Goal: Task Accomplishment & Management: Use online tool/utility

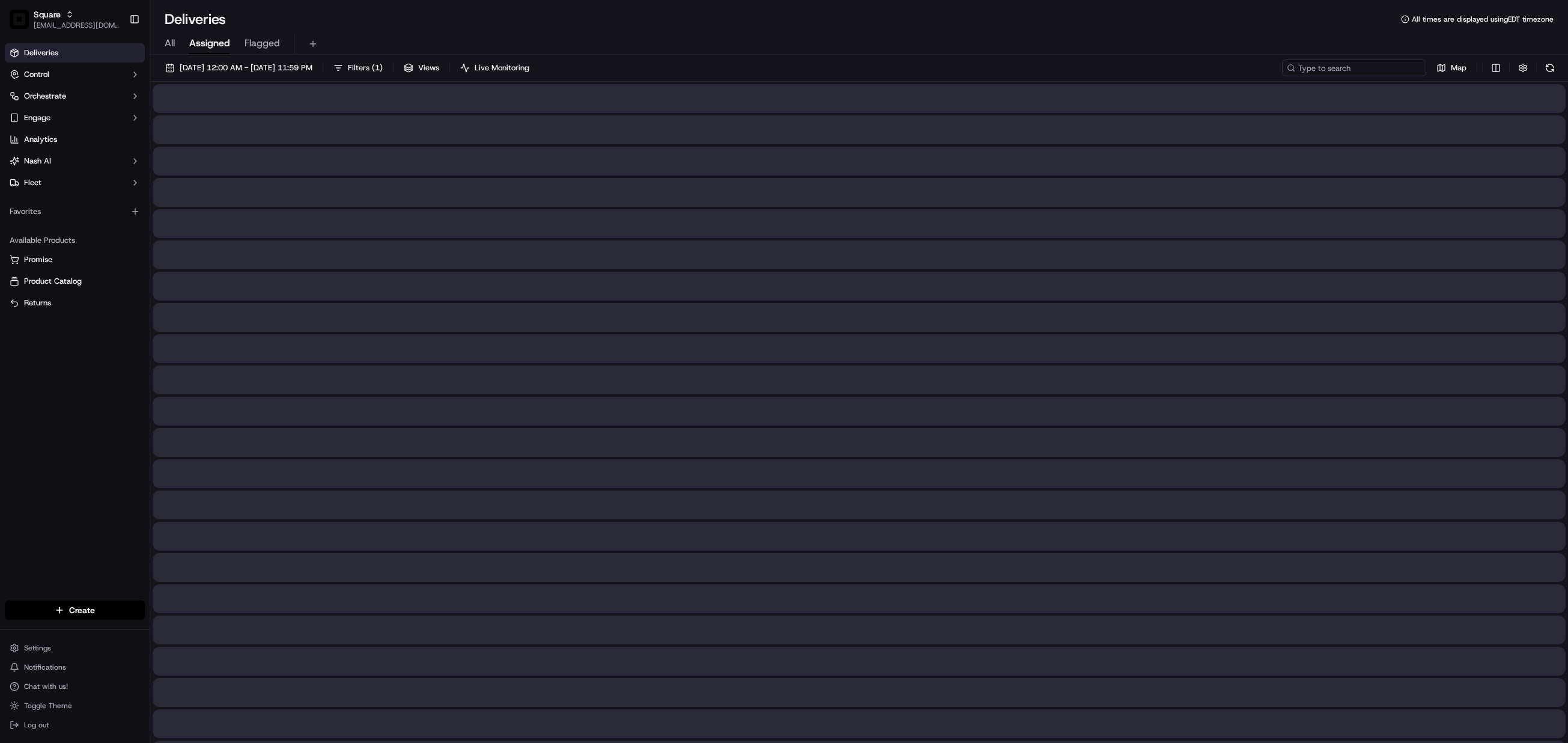
click at [1352, 71] on input at bounding box center [1354, 68] width 144 height 17
paste input "5850674"
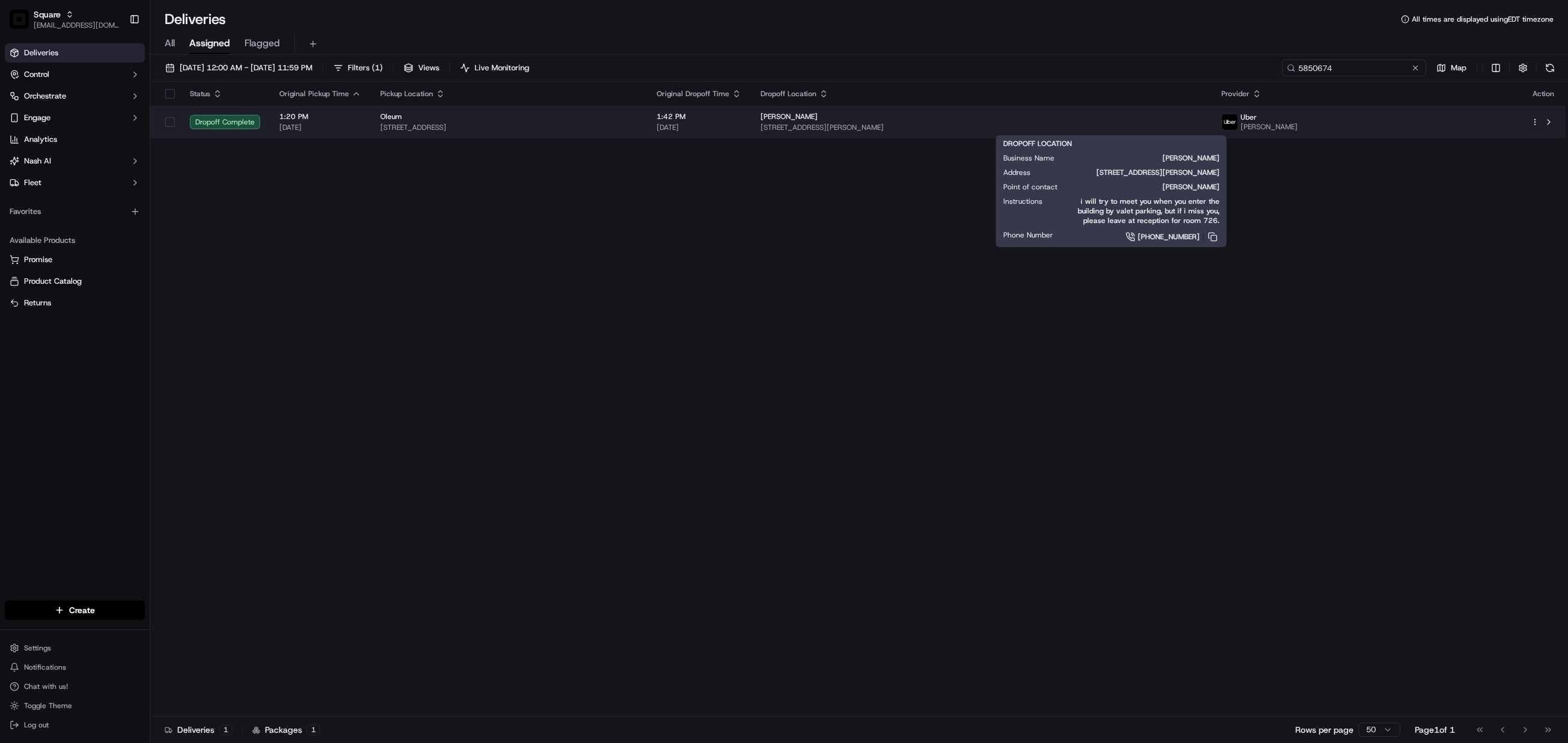
type input "5850674"
click at [1079, 127] on span "[STREET_ADDRESS][PERSON_NAME]" at bounding box center [982, 127] width 442 height 10
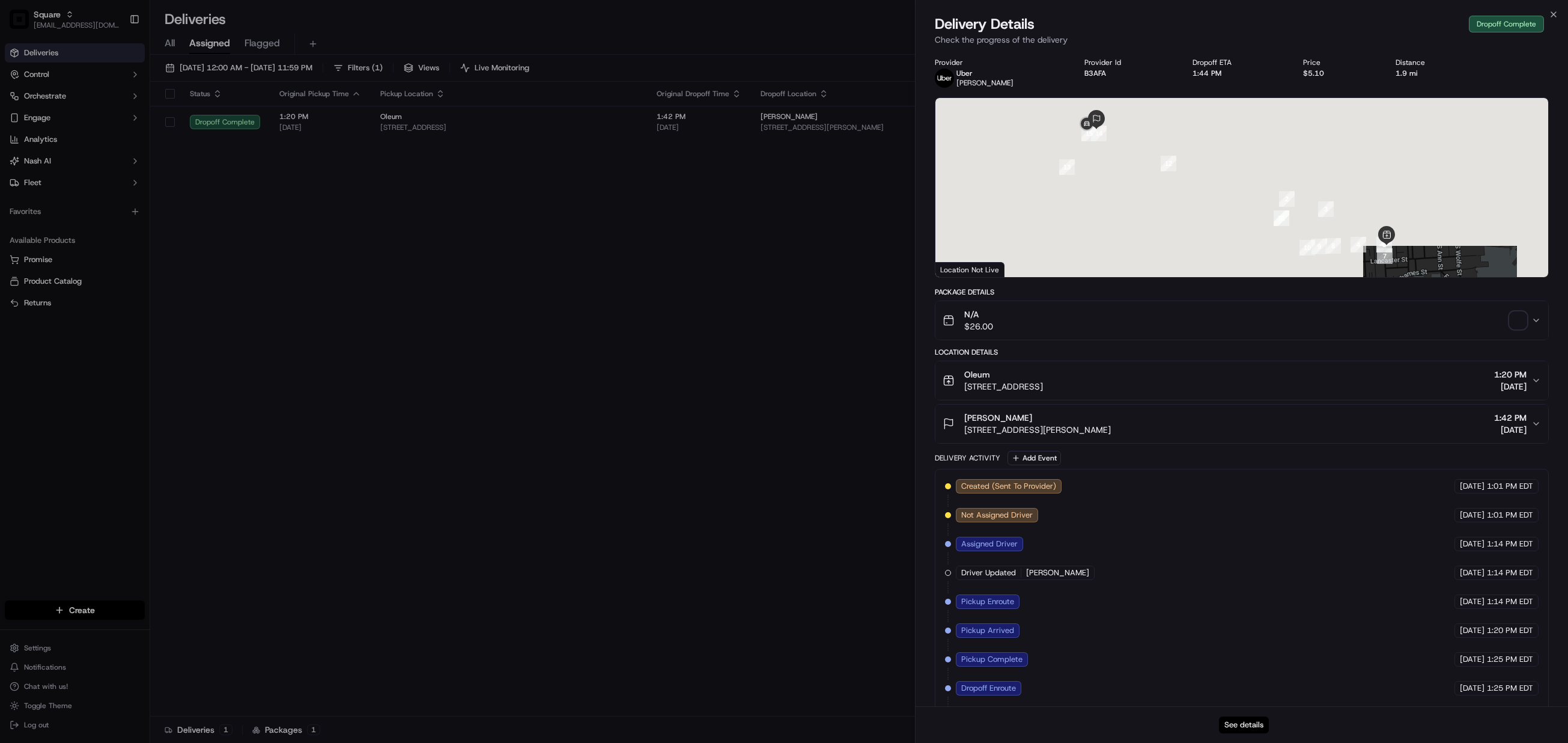
click at [1245, 723] on button "See details" at bounding box center [1244, 725] width 50 height 17
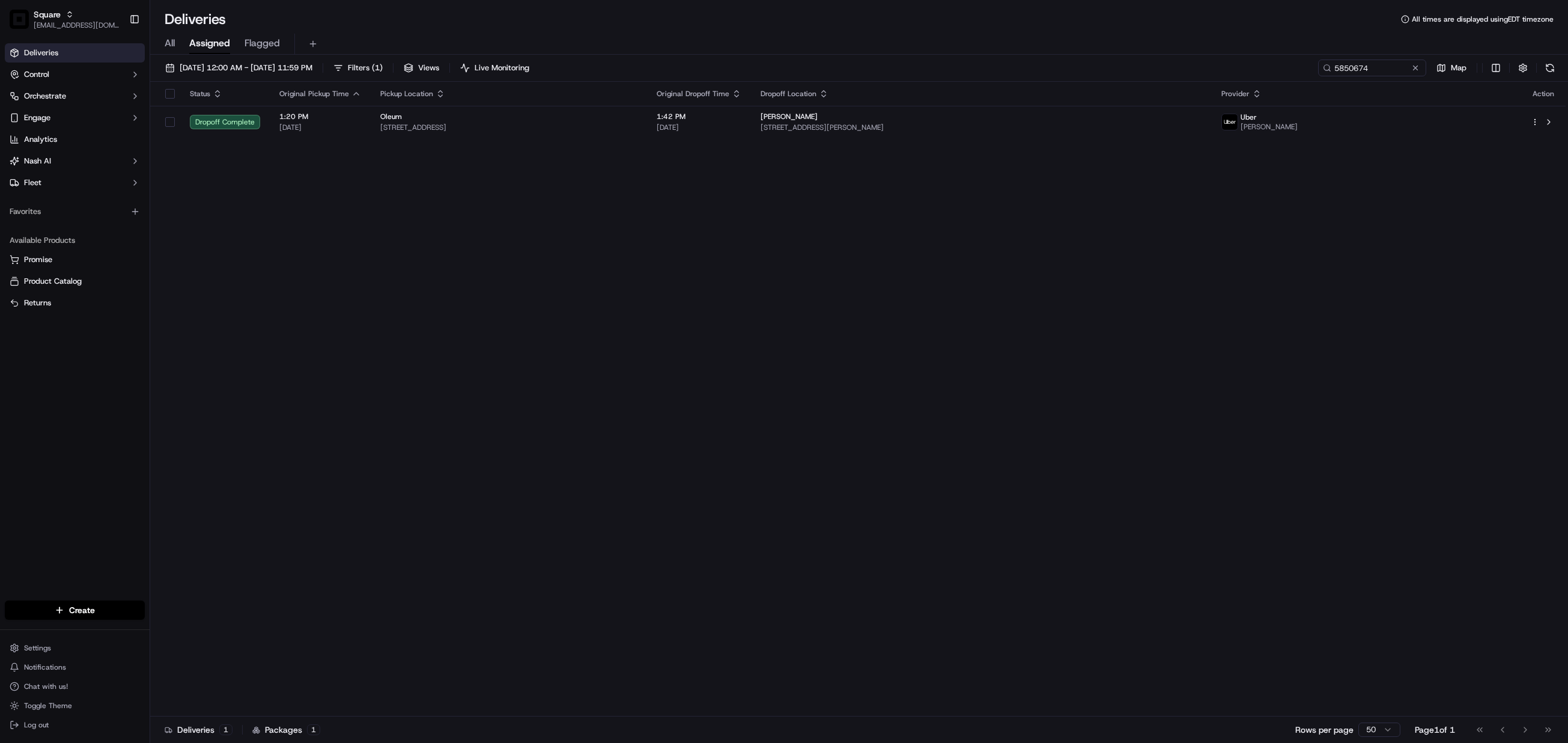
click at [1417, 72] on button at bounding box center [1415, 68] width 12 height 12
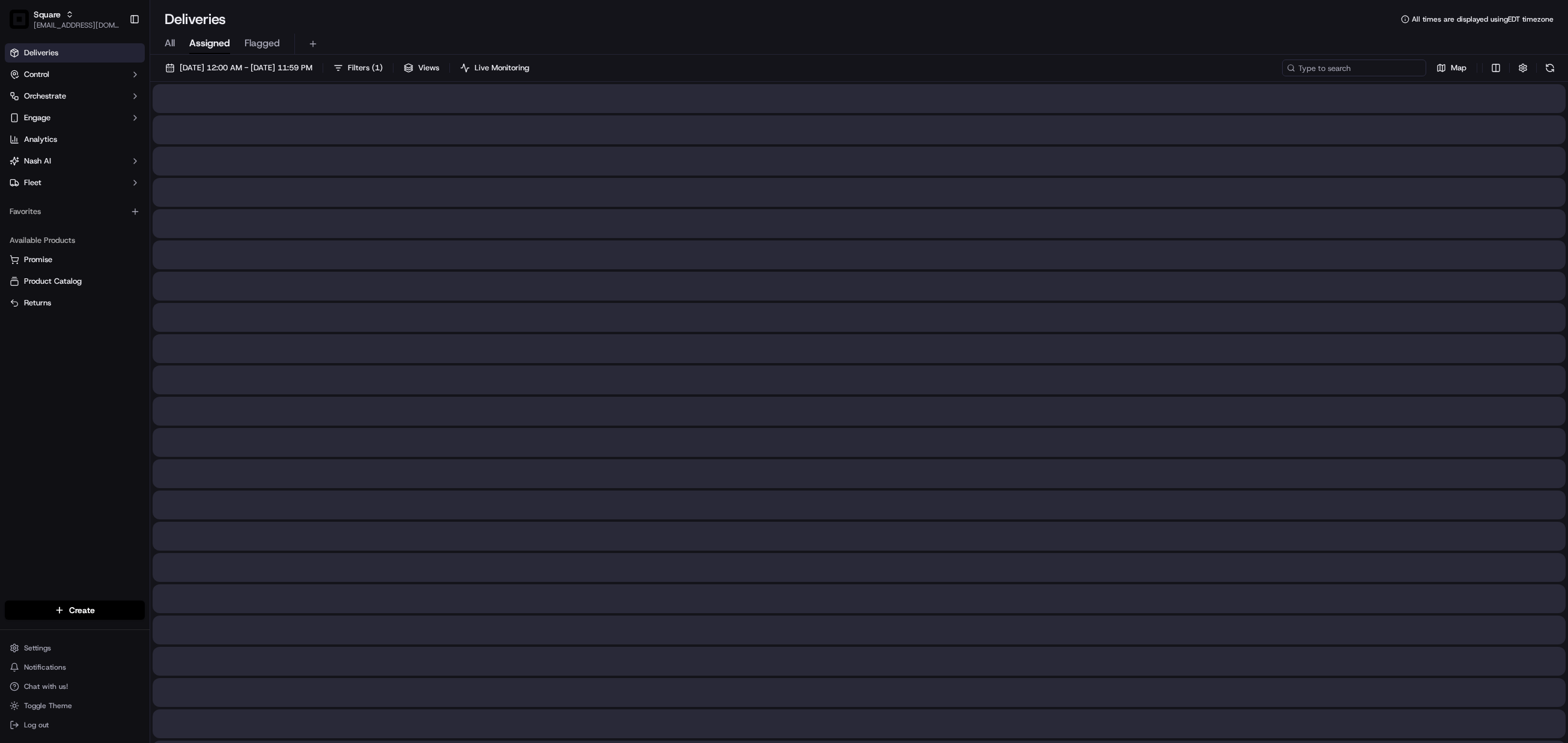
click at [1385, 69] on input at bounding box center [1354, 68] width 144 height 17
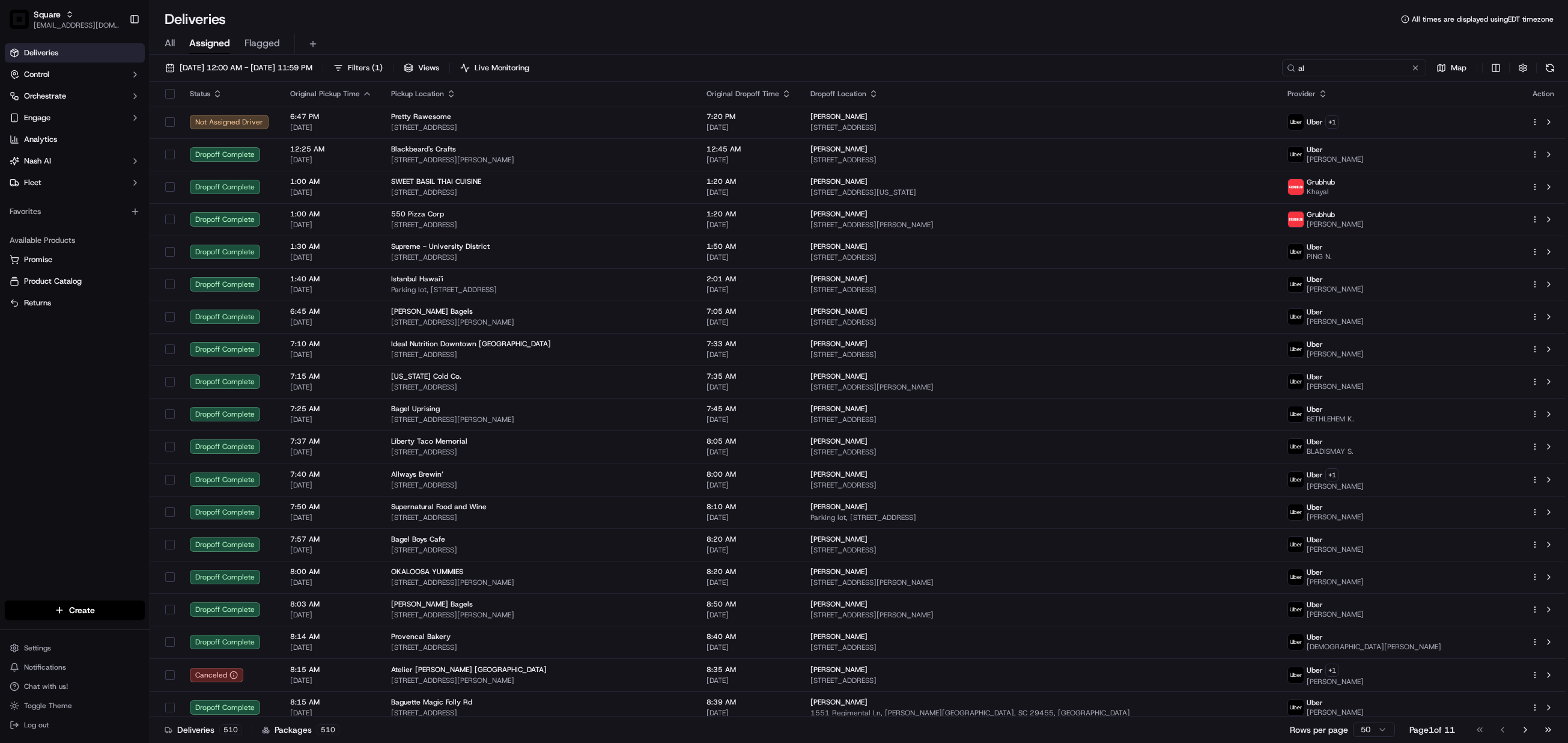
type input "a"
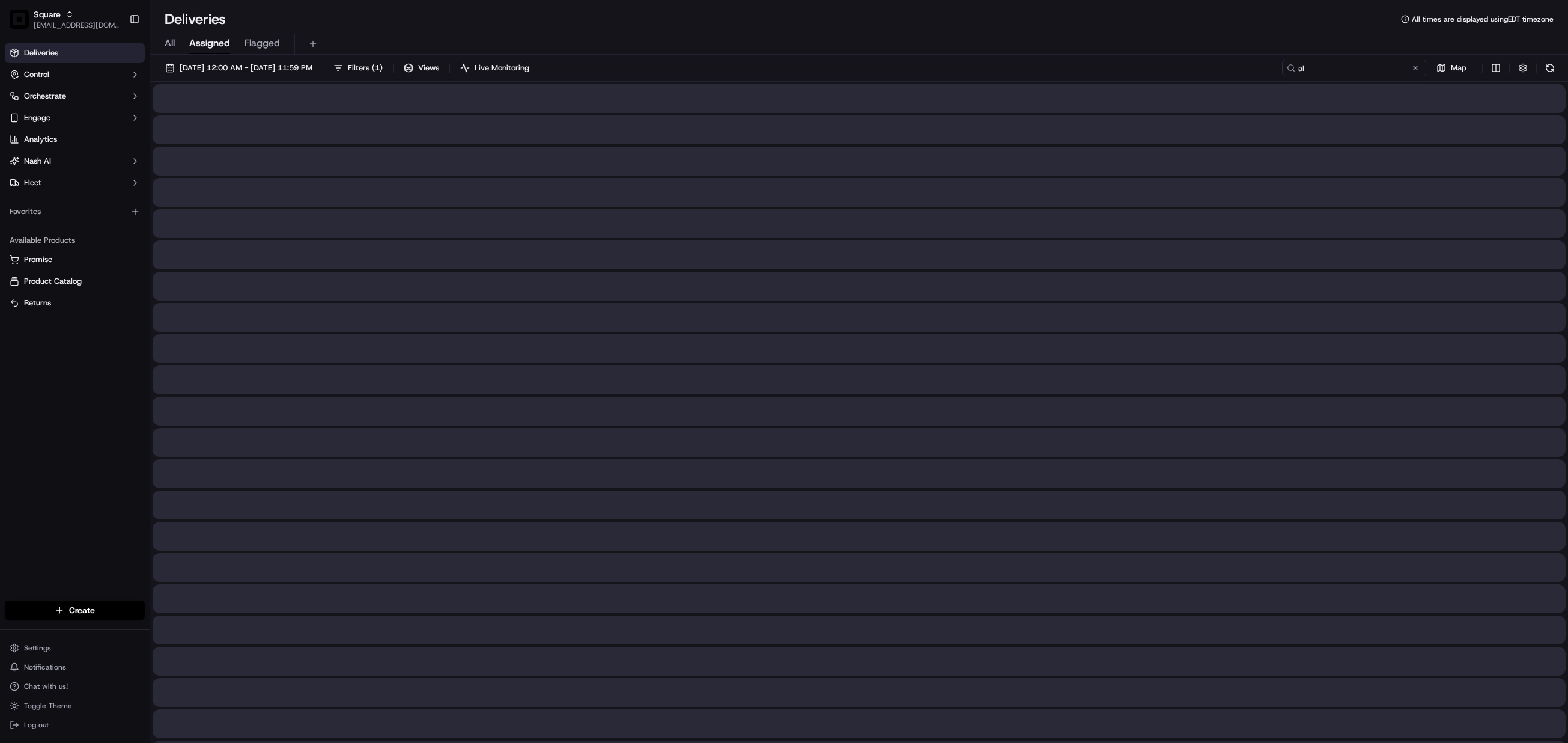
type input "a"
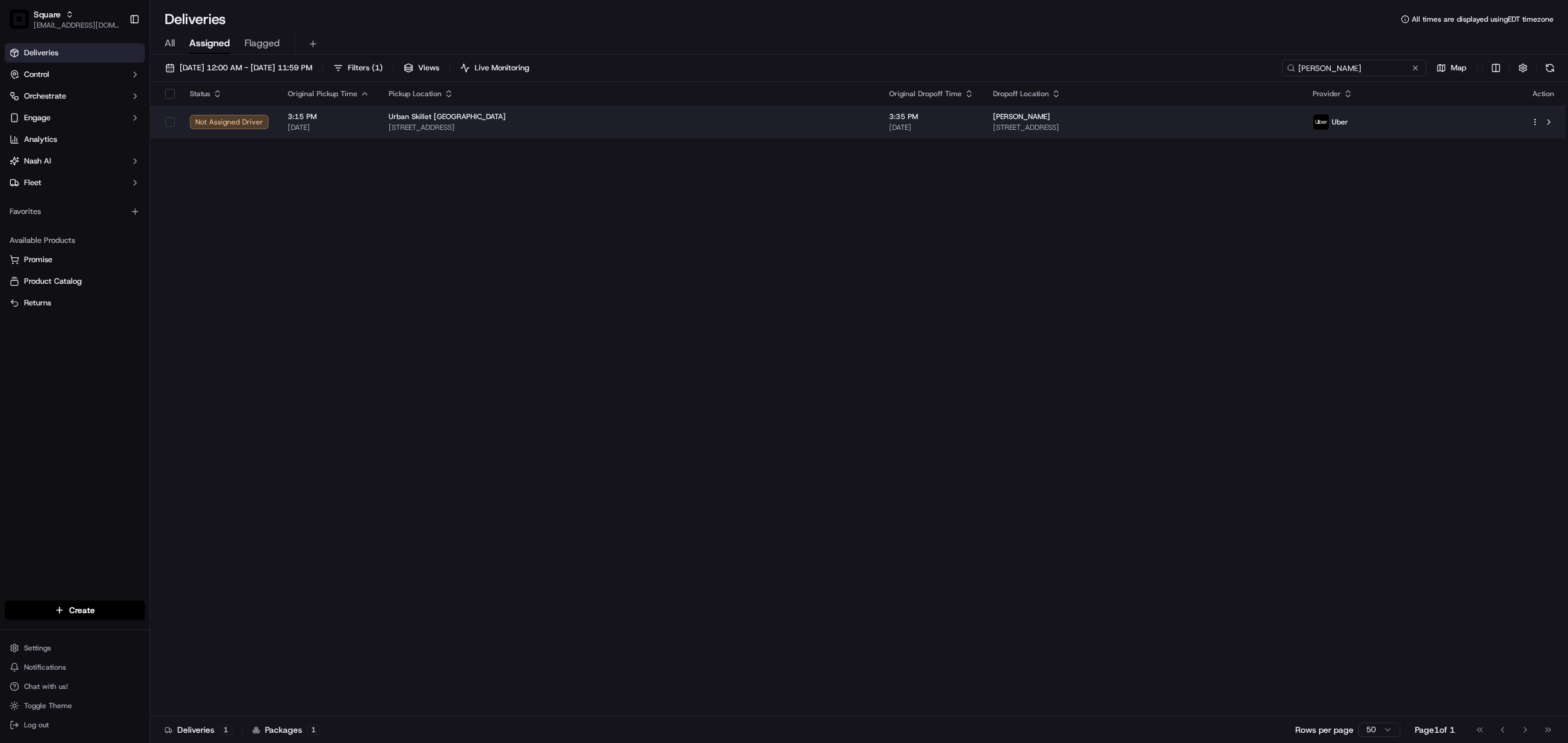
type input "uribe"
click at [728, 128] on span "5060 Lankershim Blvd b, Los Angeles, CA 91601, USA" at bounding box center [629, 127] width 481 height 10
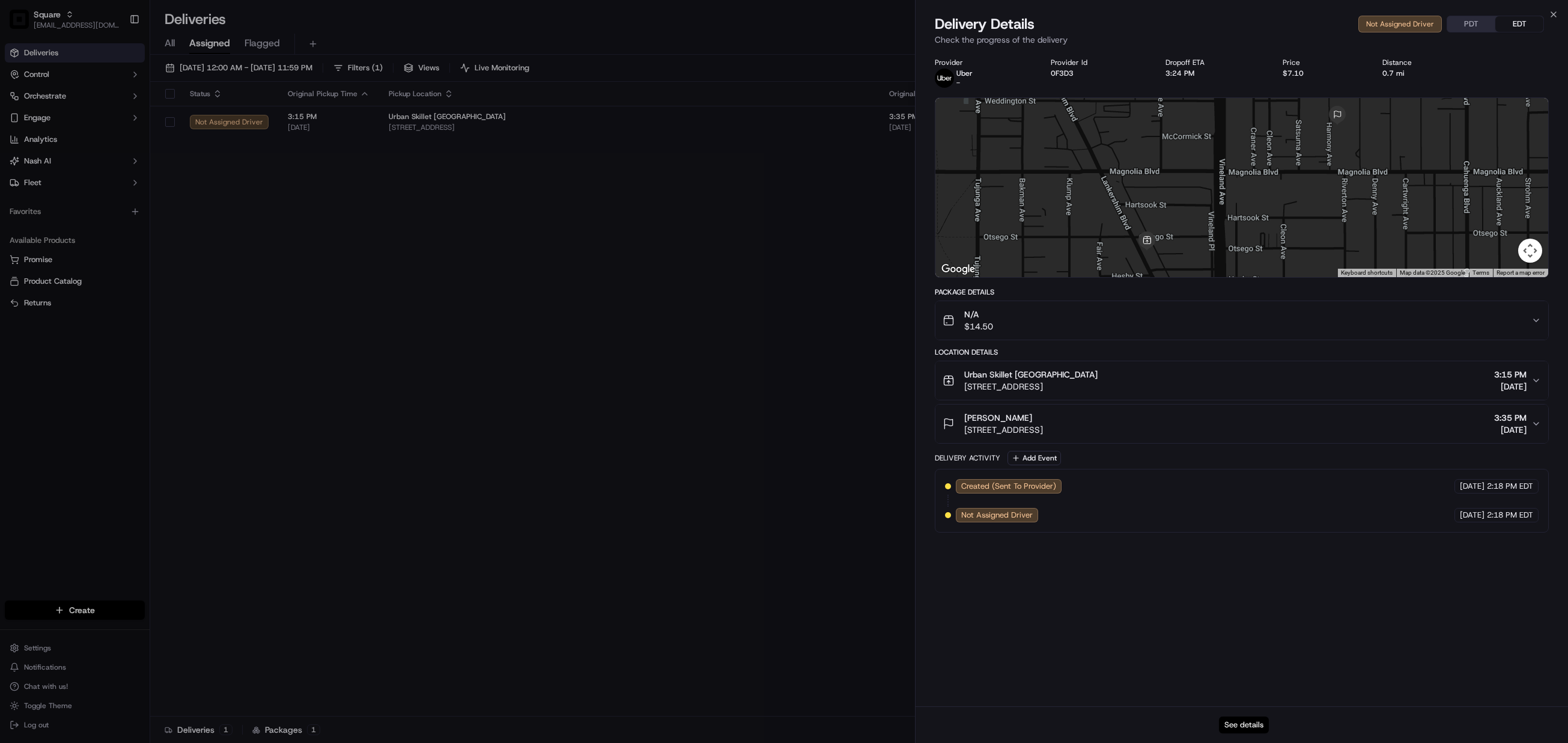
click at [1242, 732] on button "See details" at bounding box center [1244, 725] width 50 height 17
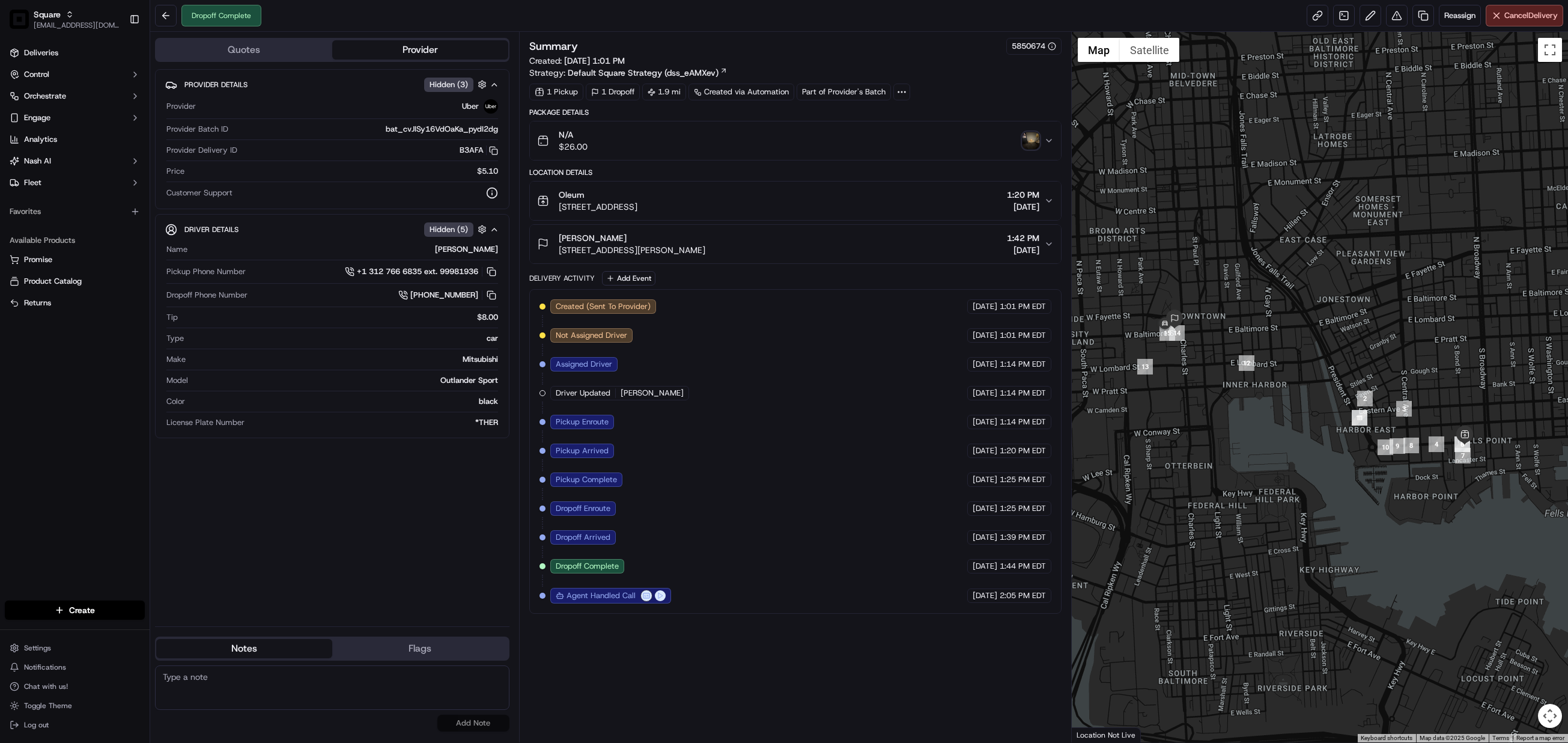
click at [1032, 141] on img "button" at bounding box center [1031, 141] width 17 height 17
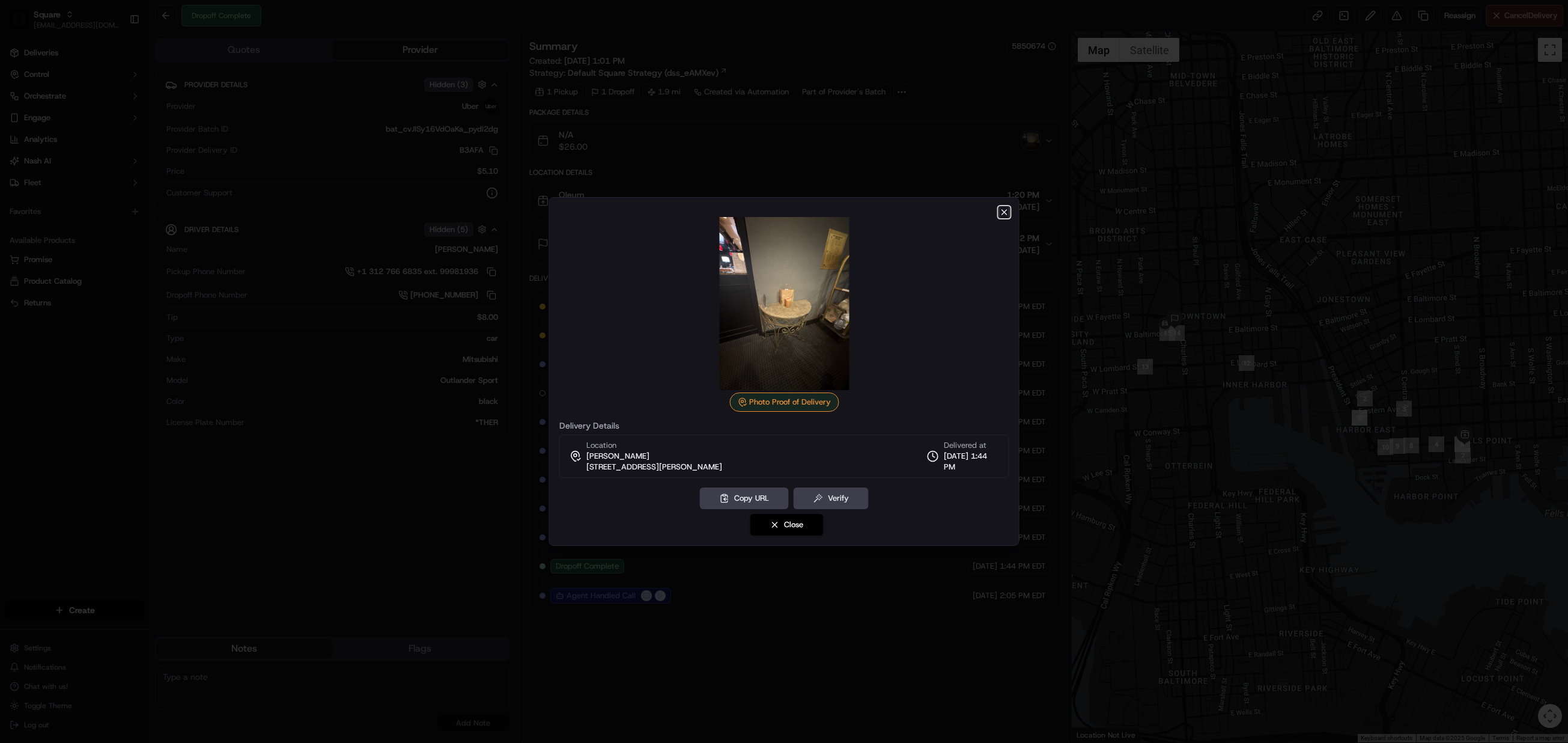
click at [1002, 215] on icon "button" at bounding box center [1005, 212] width 10 height 10
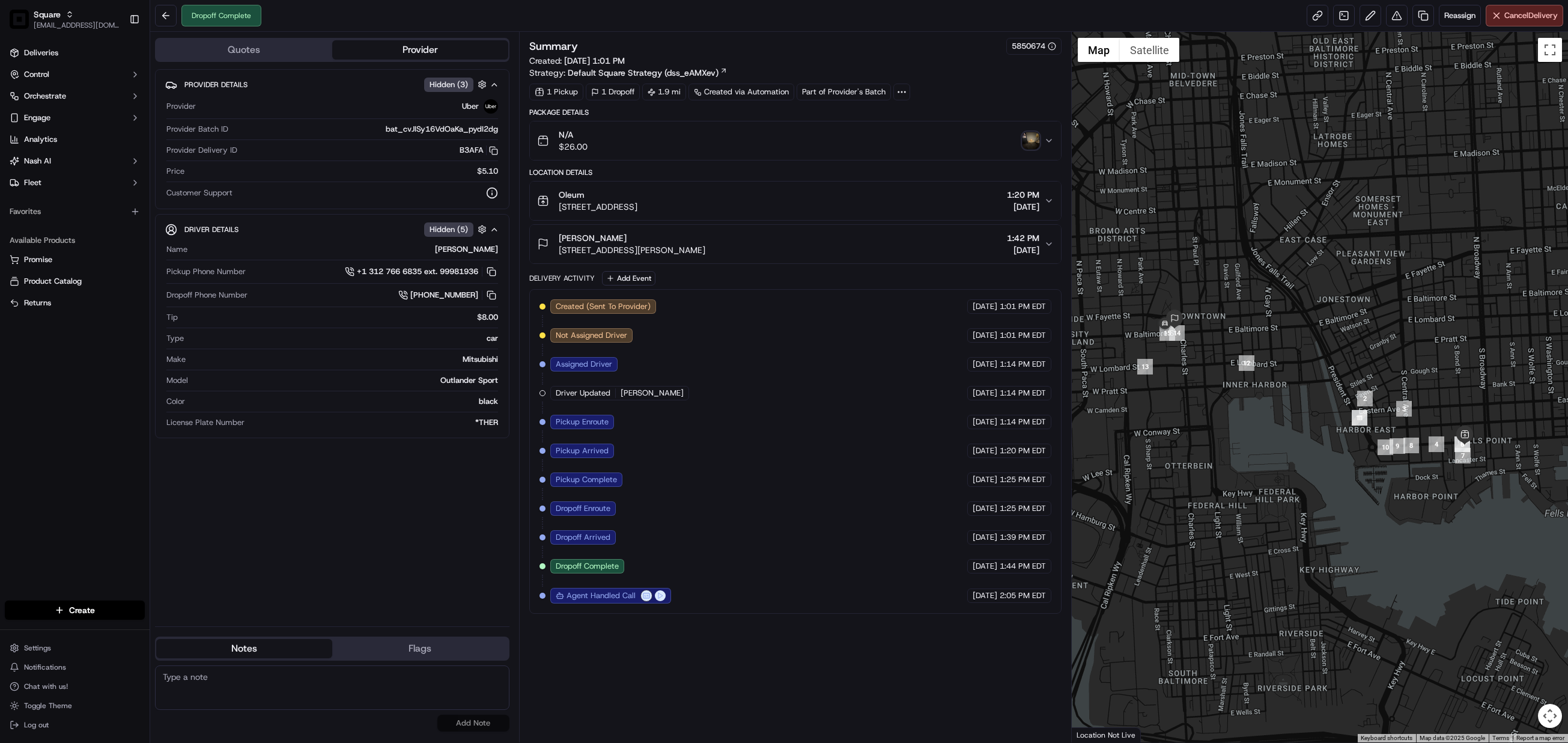
click at [1030, 145] on img "button" at bounding box center [1031, 141] width 17 height 17
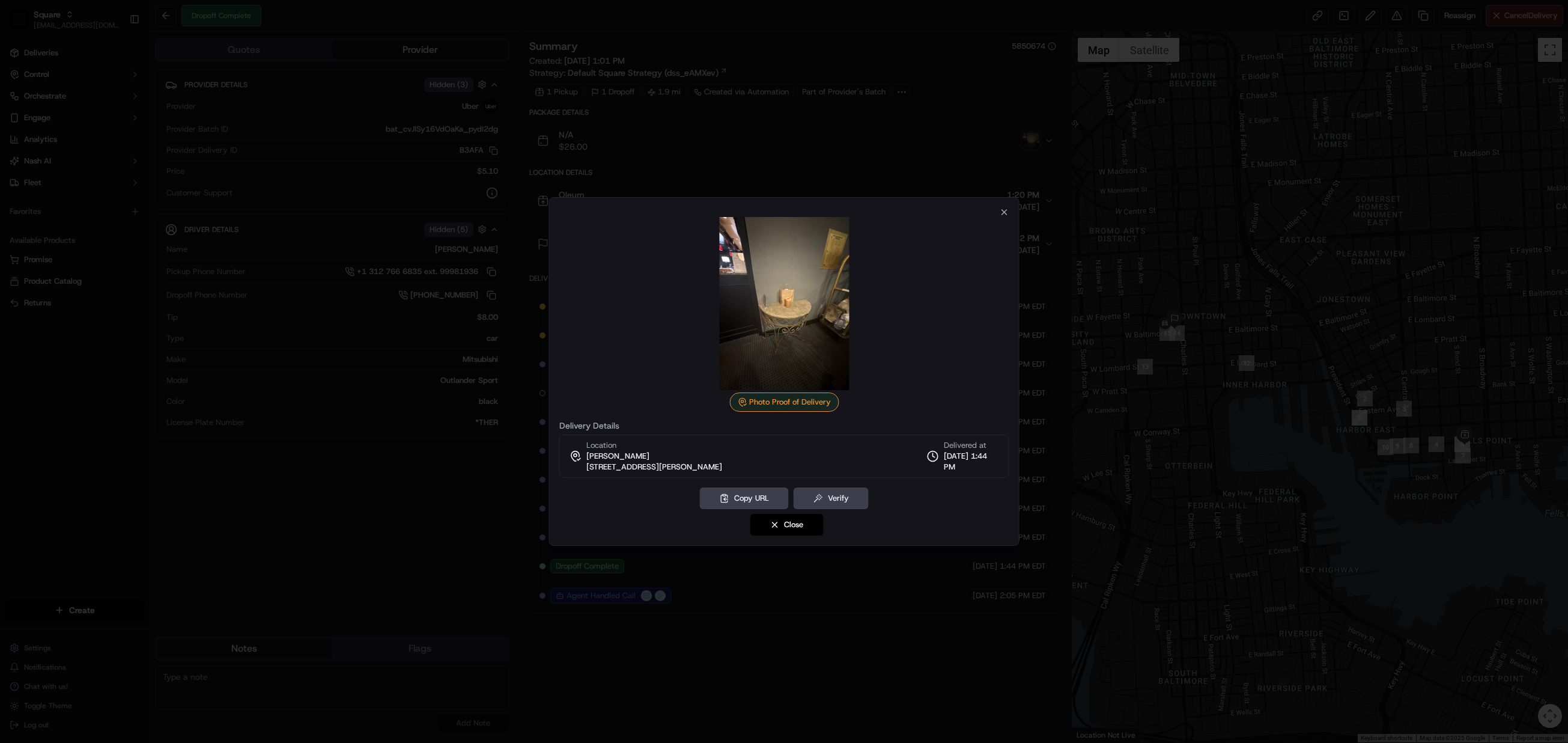
click at [1185, 378] on div at bounding box center [784, 372] width 1568 height 743
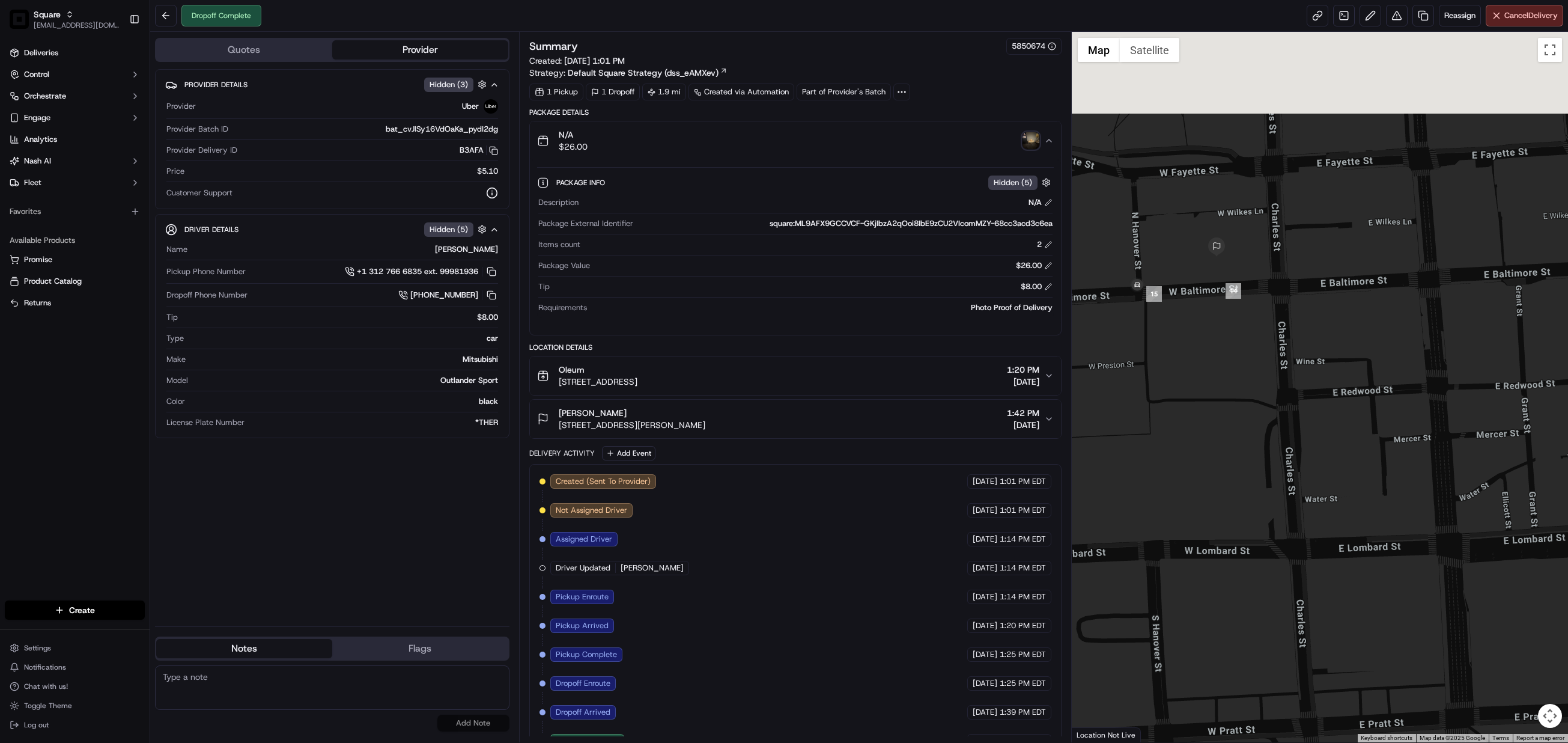
drag, startPoint x: 1154, startPoint y: 272, endPoint x: 1204, endPoint y: 377, distance: 116.3
click at [1204, 377] on div at bounding box center [1320, 387] width 496 height 711
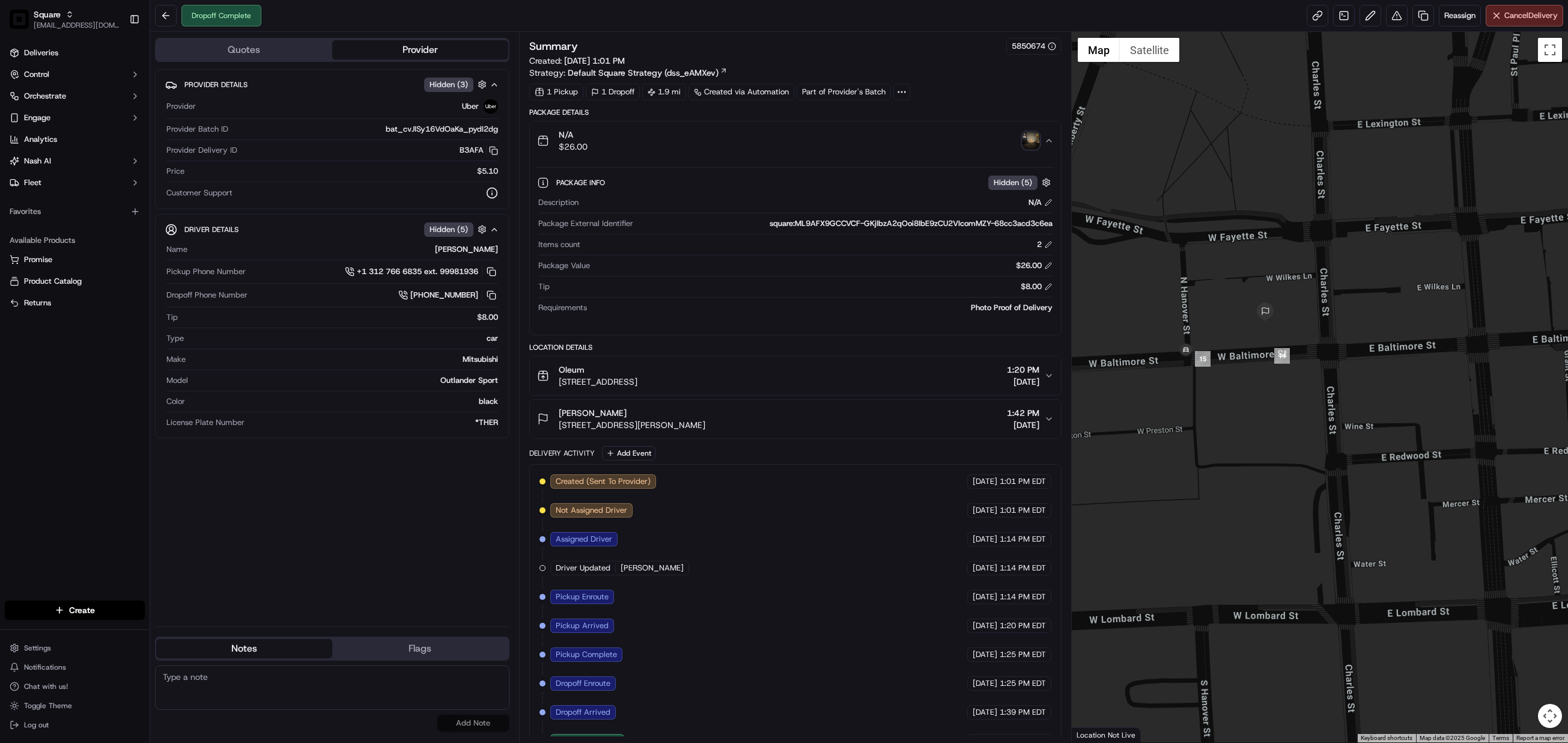
drag, startPoint x: 1175, startPoint y: 343, endPoint x: 1222, endPoint y: 406, distance: 78.6
click at [1222, 406] on div at bounding box center [1320, 387] width 496 height 711
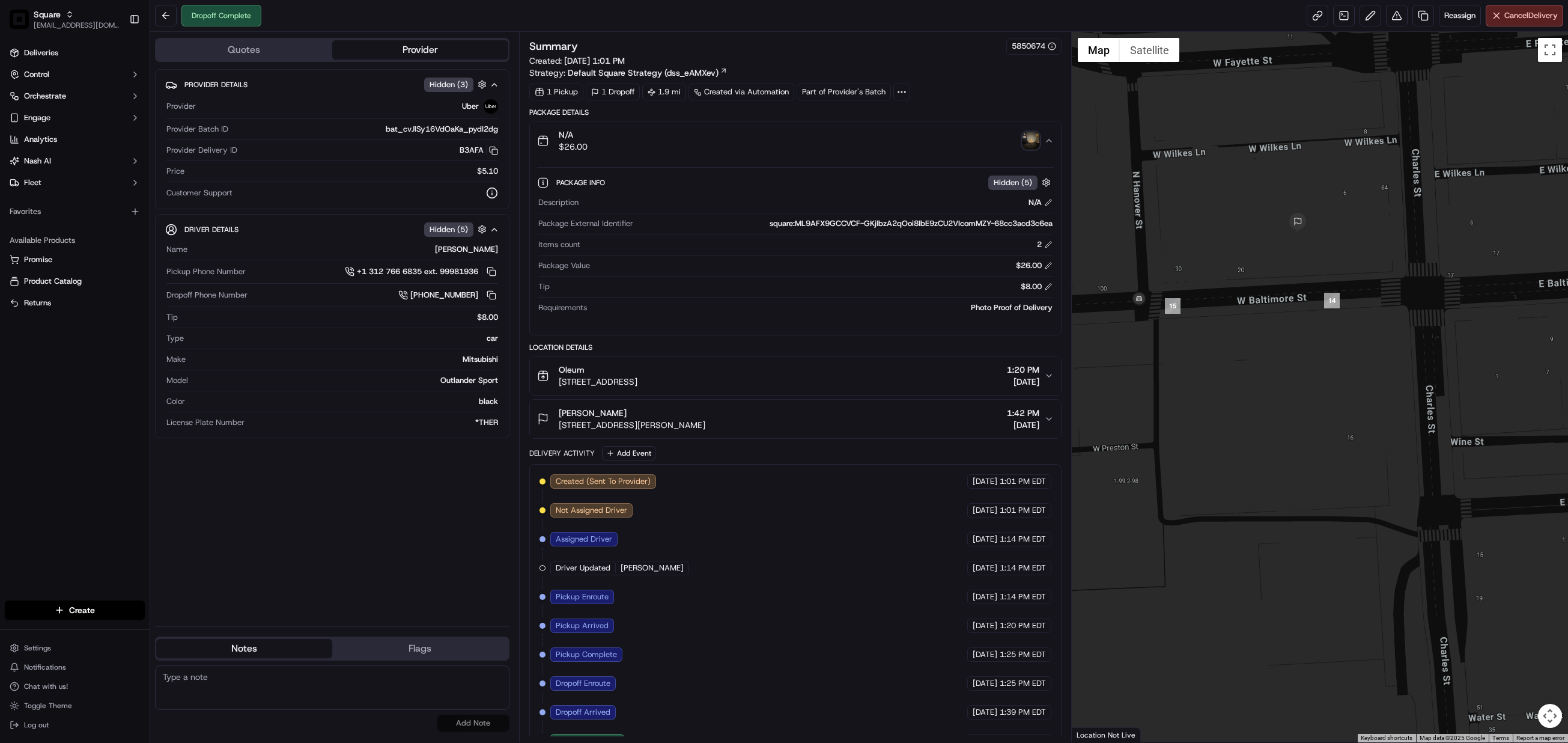
click at [285, 682] on textarea at bounding box center [332, 687] width 354 height 44
click at [258, 690] on textarea at bounding box center [332, 687] width 354 height 44
paste textarea "Chat/Caller Information: End CX Reason for Call:"
click at [242, 692] on textarea "Chat/Caller Information: End CX Reason for Call:" at bounding box center [332, 687] width 354 height 44
click at [350, 710] on textarea "Chat/Caller Information: End CX Reason for Call: never received. looking at the…" at bounding box center [332, 687] width 354 height 44
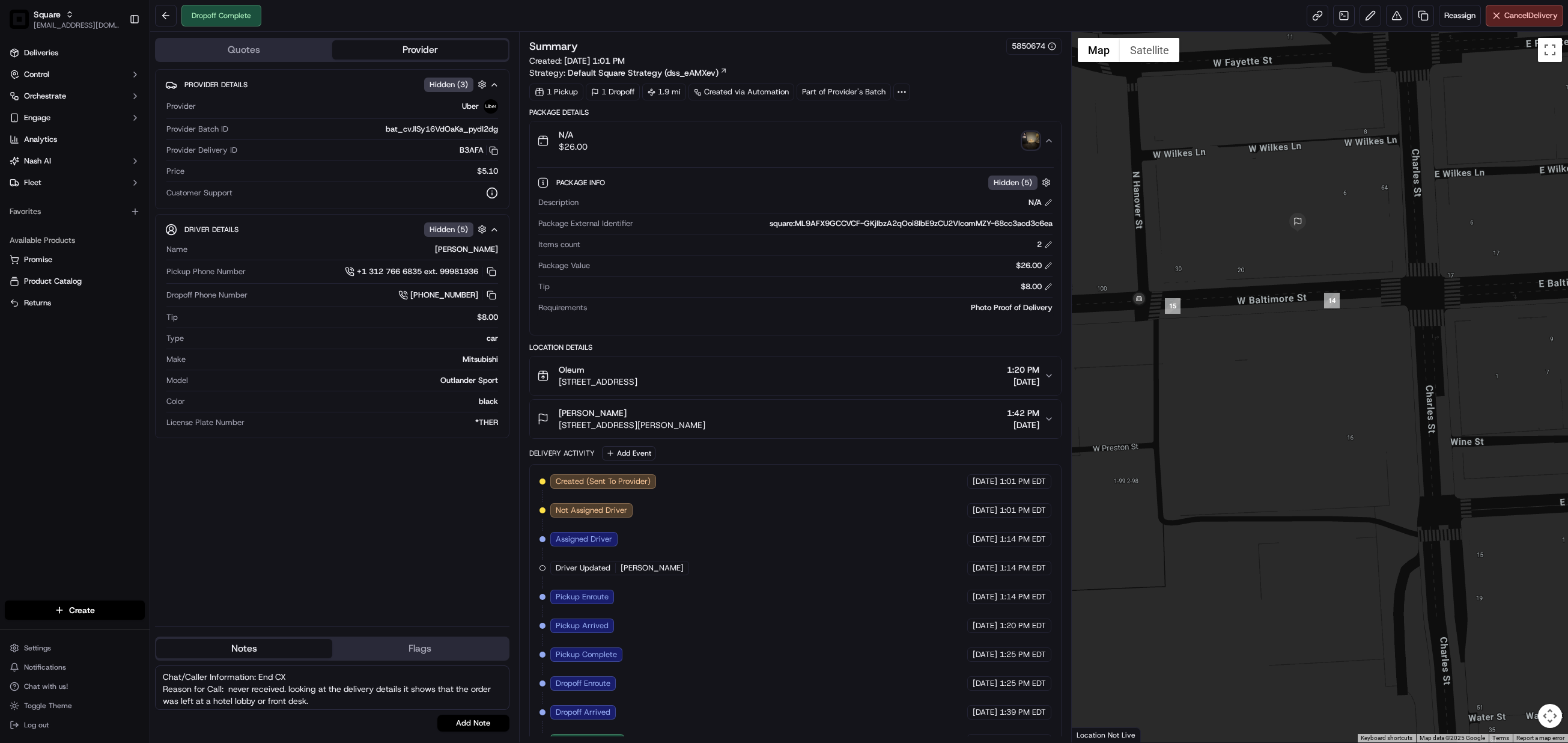
click at [355, 705] on textarea "Chat/Caller Information: End CX Reason for Call: never received. looking at the…" at bounding box center [332, 687] width 354 height 44
type textarea "Chat/Caller Information: End CX Reason for Call: never received. looking at the…"
click at [483, 722] on button "Add Note" at bounding box center [473, 723] width 72 height 17
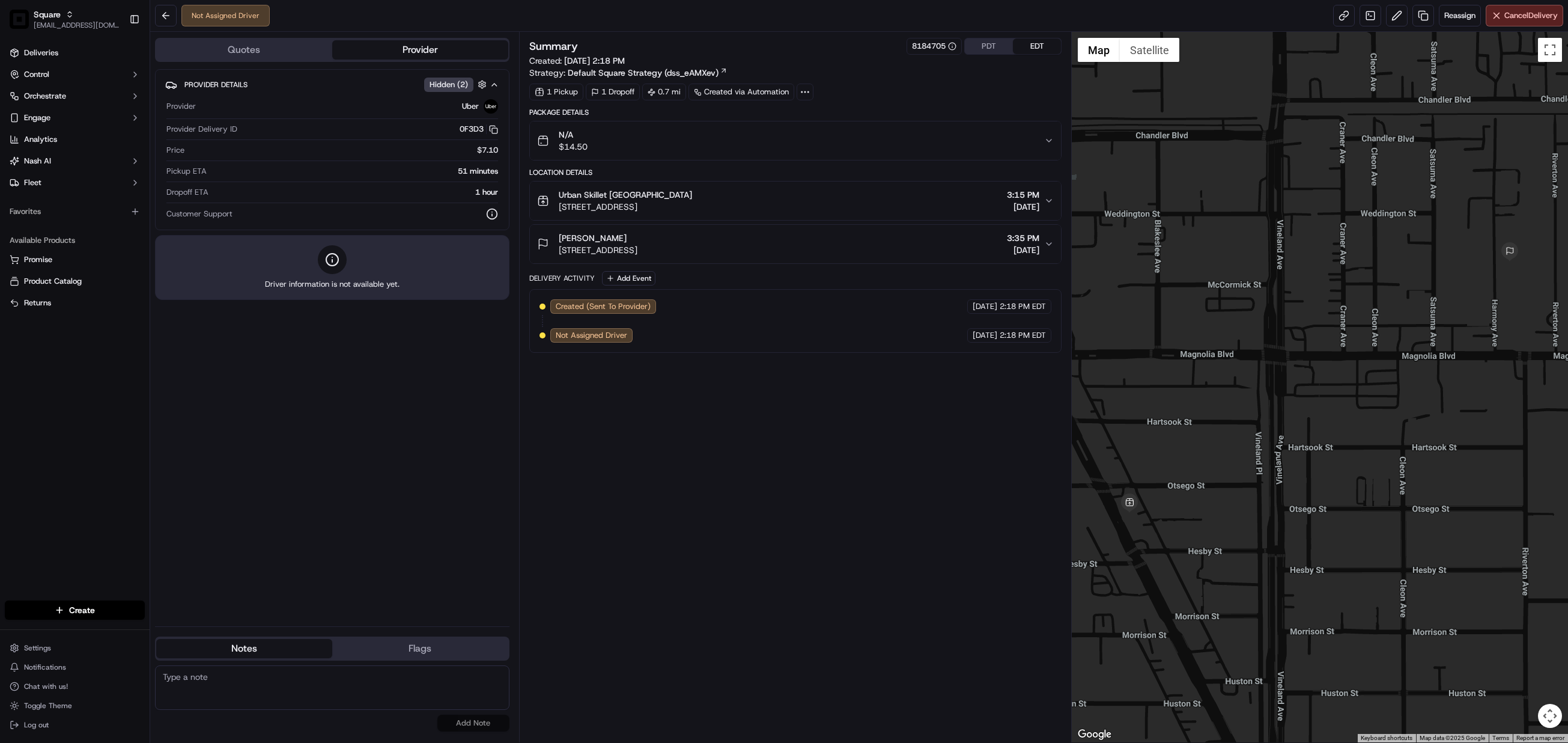
click at [990, 52] on button "PDT" at bounding box center [989, 46] width 48 height 15
click at [1048, 204] on icon "button" at bounding box center [1049, 201] width 10 height 10
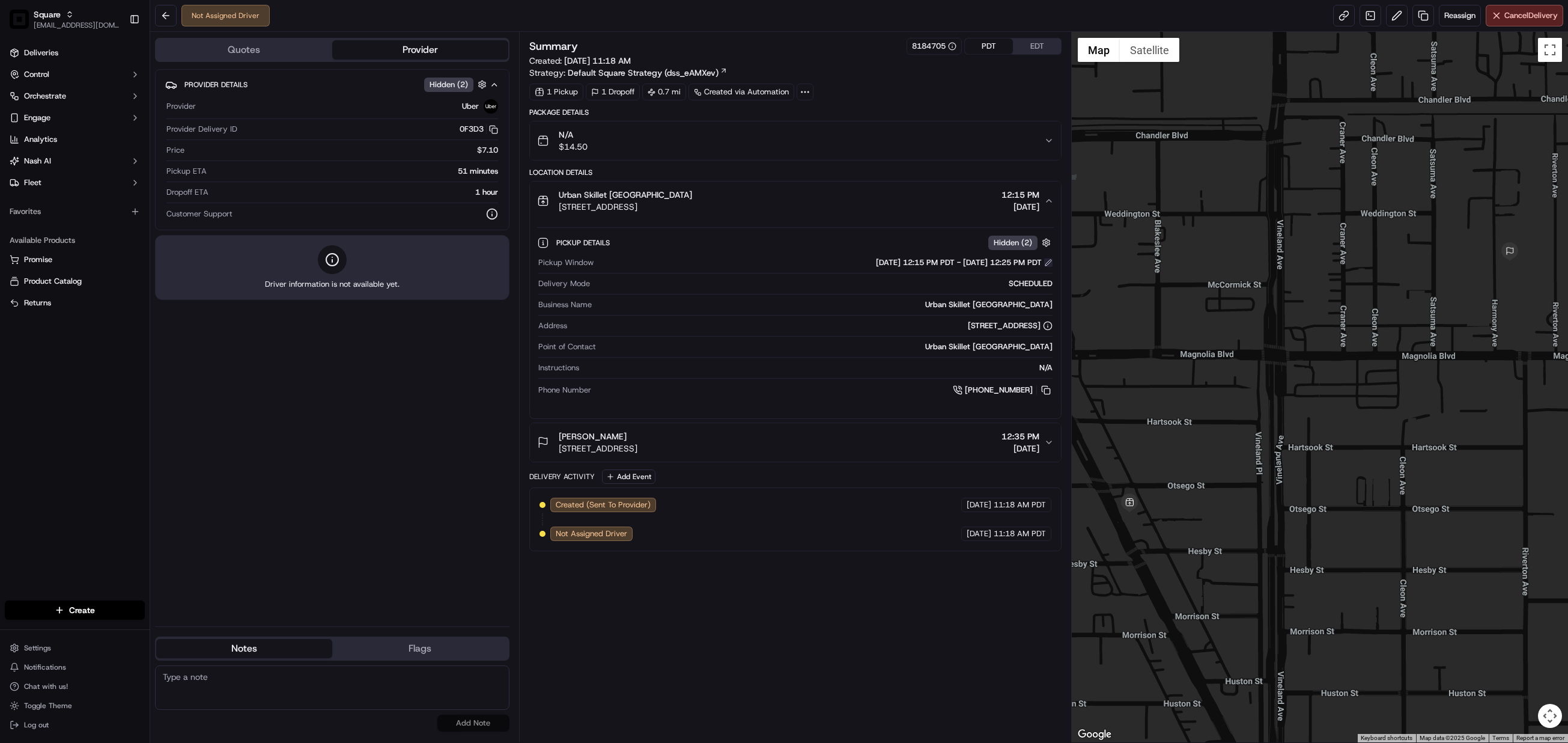
click at [1046, 263] on button at bounding box center [1048, 262] width 8 height 8
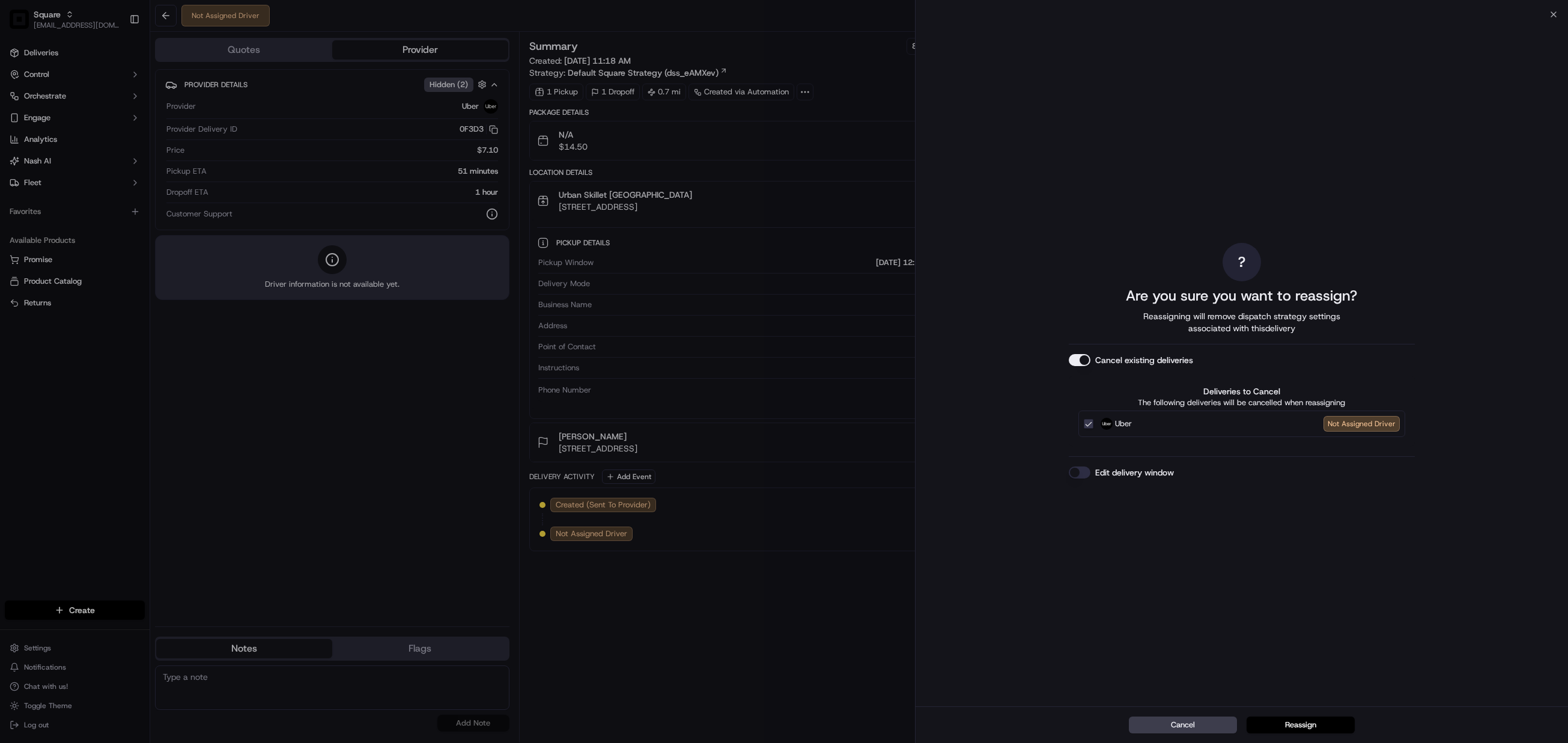
click at [1077, 473] on button "Edit delivery window" at bounding box center [1079, 472] width 22 height 12
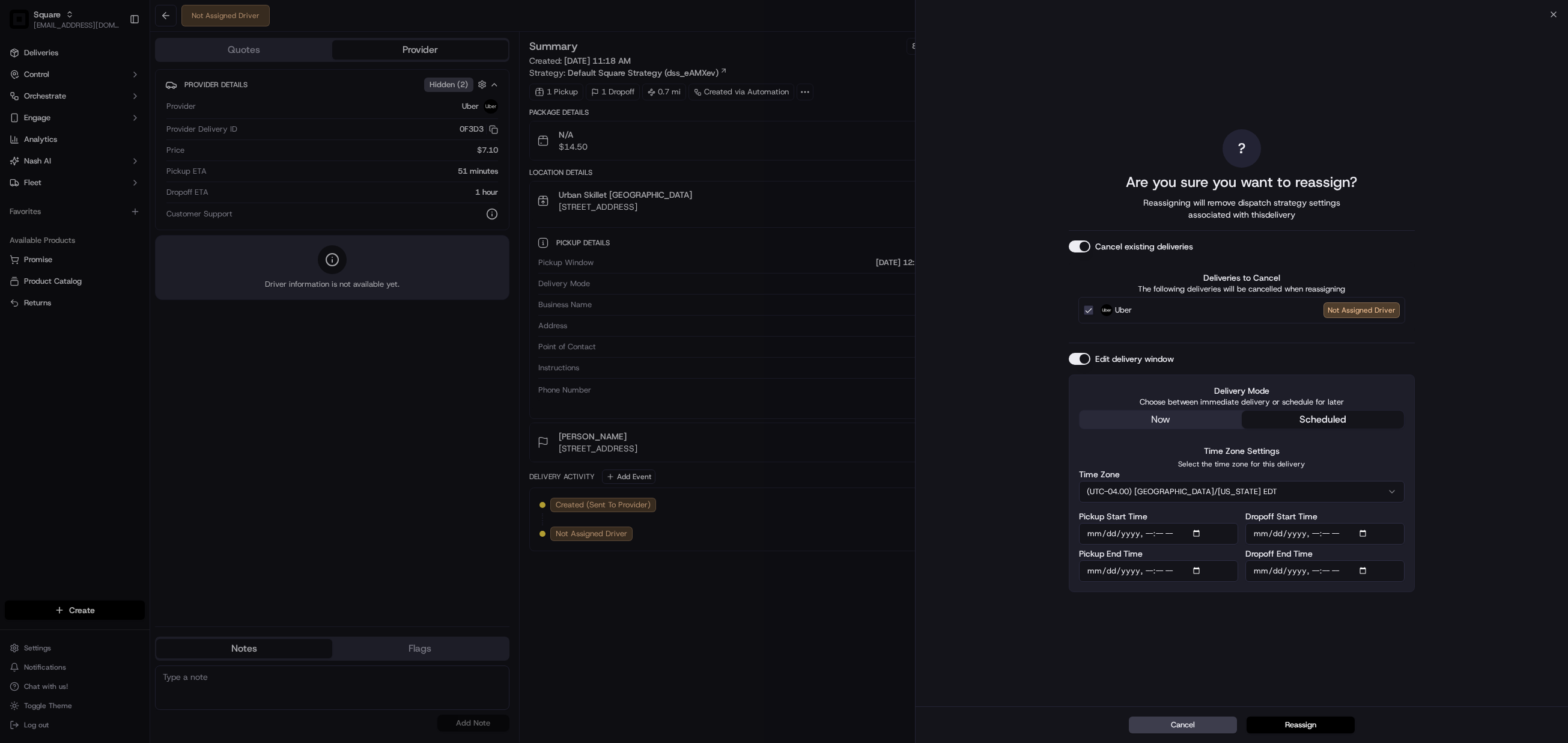
click at [1124, 413] on div "? Are you sure you want to reassign? Reassigning will remove dispatch strategy …" at bounding box center [1242, 360] width 346 height 687
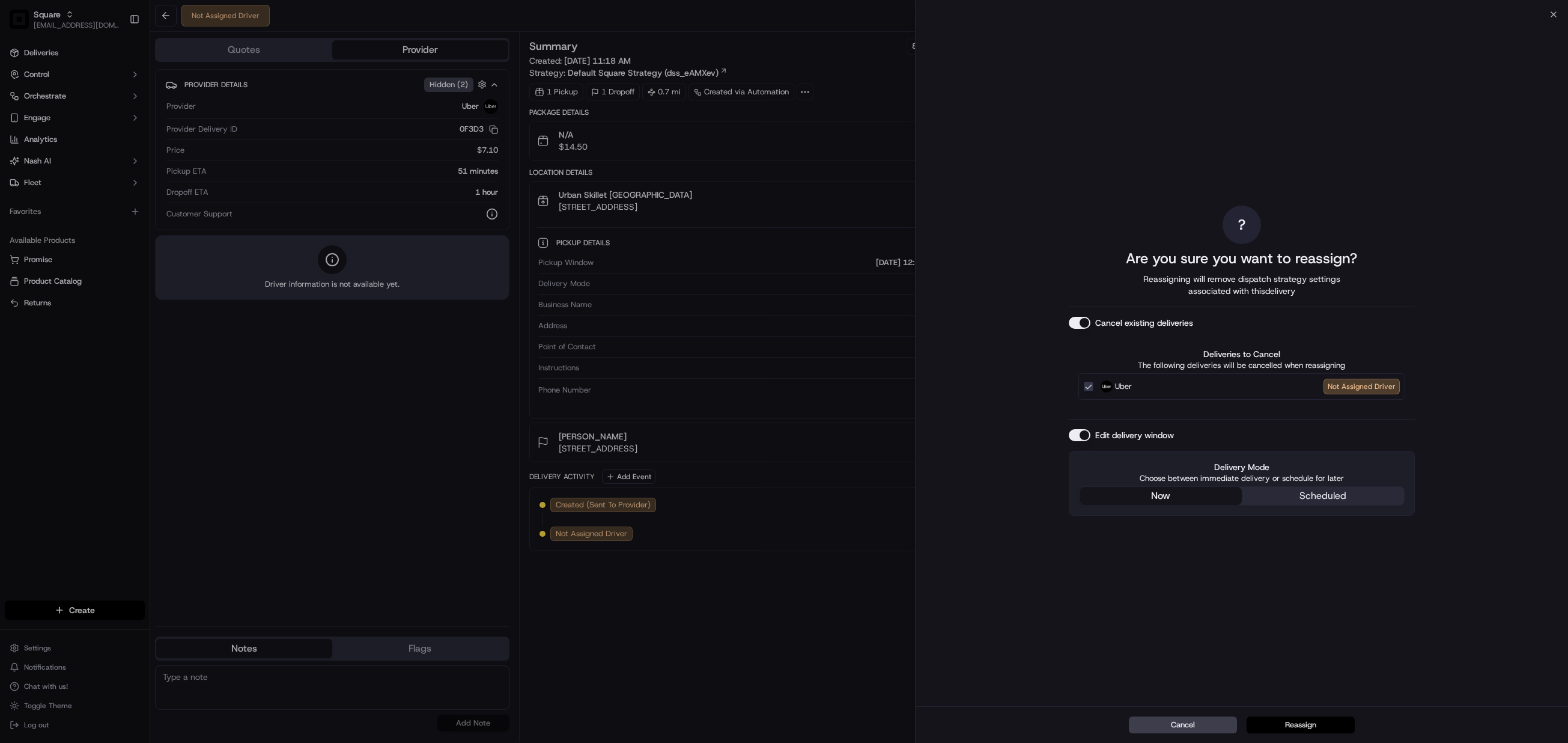
click at [1303, 729] on button "Reassign" at bounding box center [1301, 725] width 108 height 17
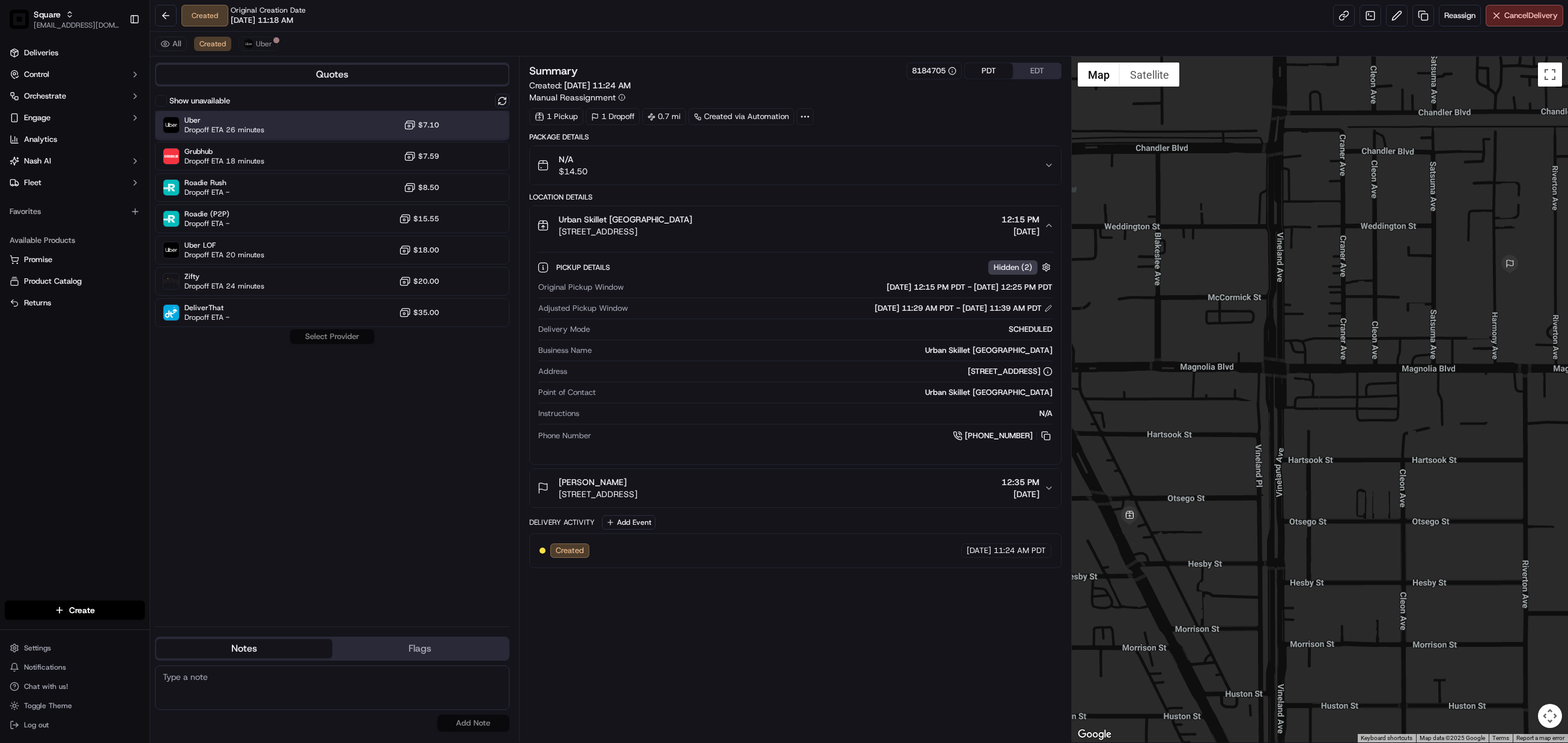
click at [304, 123] on div "Uber Dropoff ETA 26 minutes $7.10" at bounding box center [332, 125] width 354 height 29
click at [349, 334] on button "Assign Provider" at bounding box center [332, 336] width 85 height 15
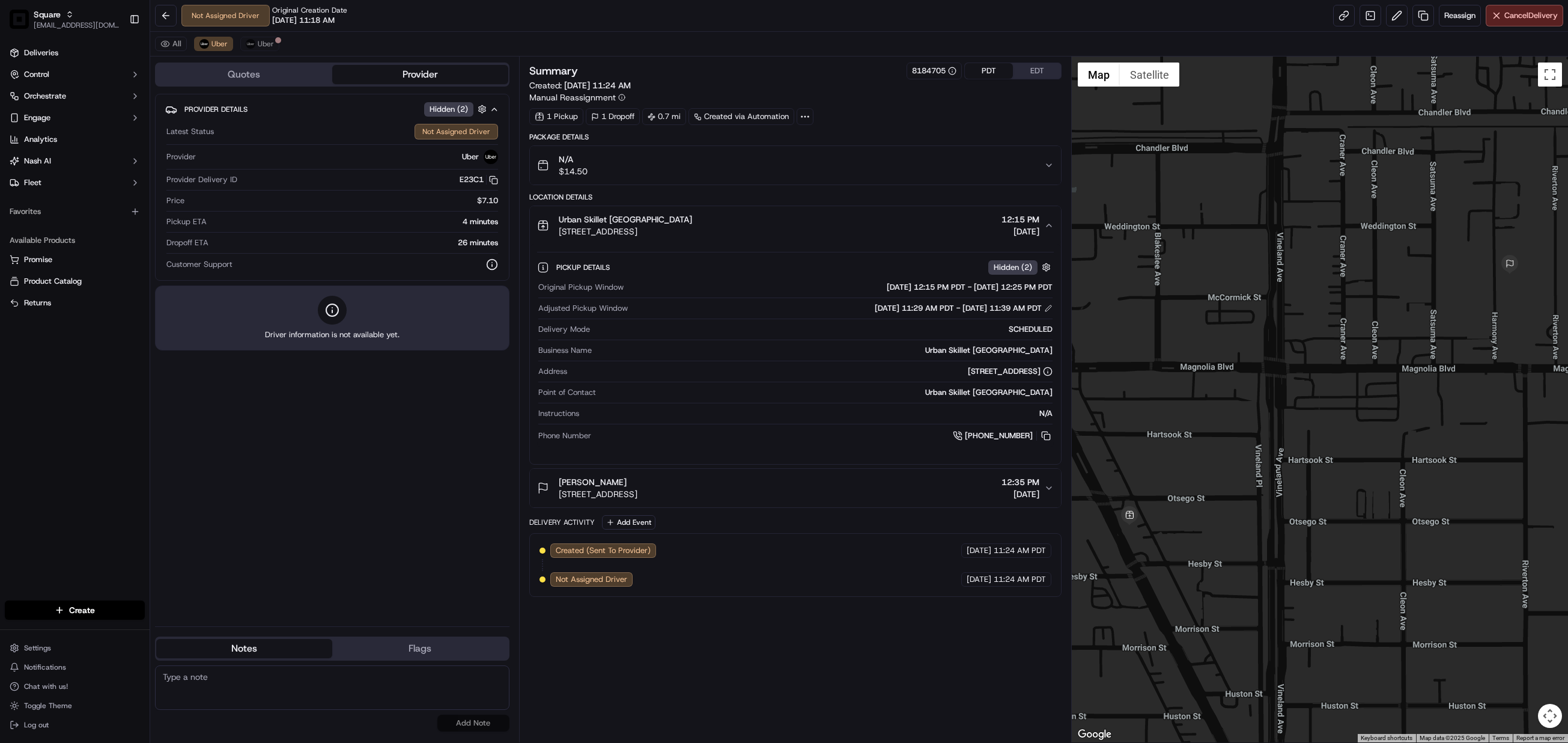
click at [273, 691] on textarea at bounding box center [332, 687] width 354 height 44
paste textarea "Chat/Caller Information: Merchant Reason for Call:"
click at [248, 692] on textarea "Chat/Caller Information: Merchant Reason for Call:" at bounding box center [332, 687] width 354 height 44
type textarea "Chat/Caller Information: Merchant Reason for Call: merchant requesting for a dr…"
click at [476, 725] on button "Add Note" at bounding box center [473, 723] width 72 height 17
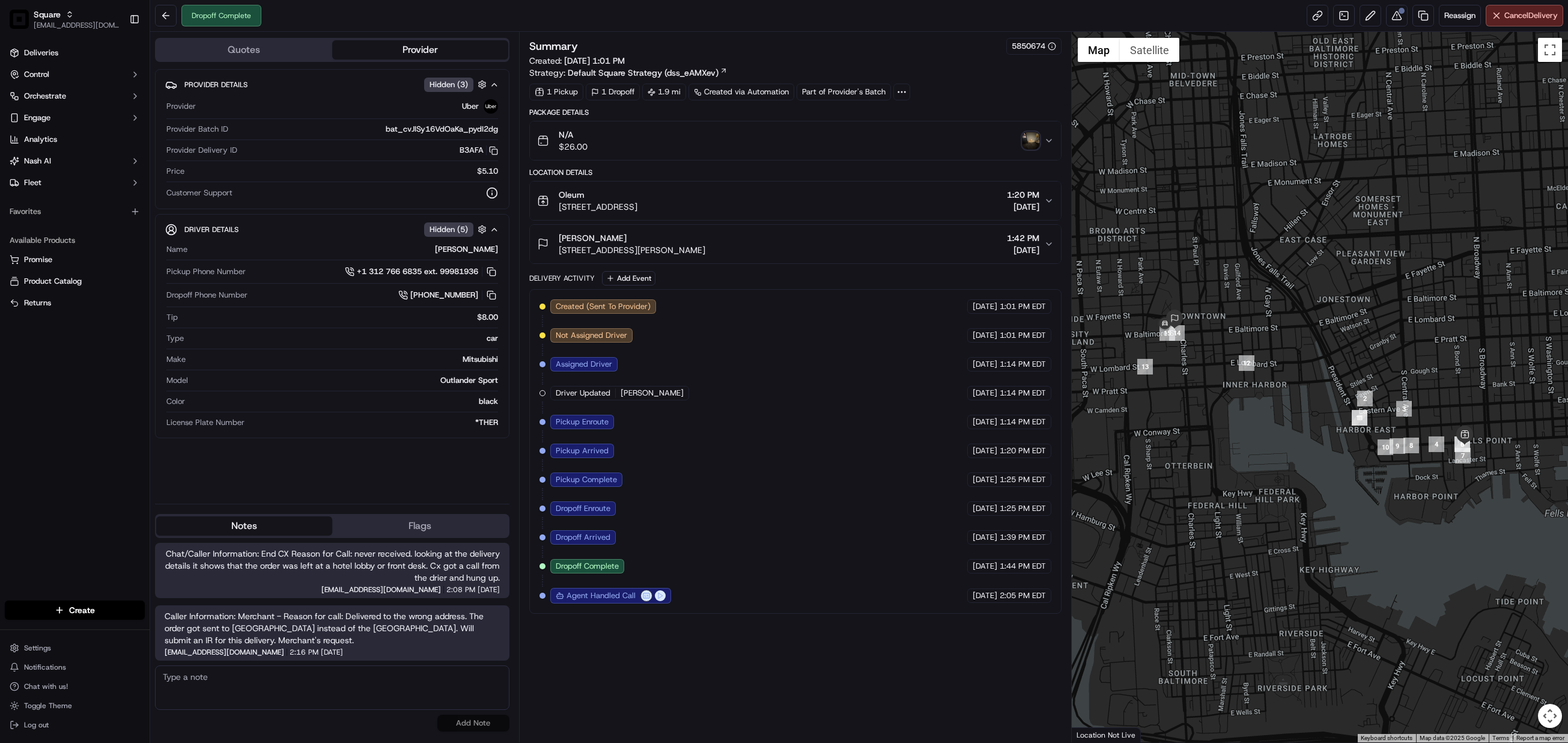
click at [353, 647] on div "Caller Information: Merchant - Reason for call: Delivered to the wrong address.…" at bounding box center [332, 633] width 354 height 56
drag, startPoint x: 245, startPoint y: 650, endPoint x: 160, endPoint y: 651, distance: 85.0
click at [160, 651] on div "Caller Information: Merchant - Reason for call: Delivered to the wrong address.…" at bounding box center [332, 633] width 354 height 56
copy span "lseguiran@nashhelp.com"
click at [963, 718] on div "Summary 5850674 Created: 09/18/2025 1:01 PM Strategy: Default Square Strategy (…" at bounding box center [795, 387] width 532 height 699
